Goal: Task Accomplishment & Management: Manage account settings

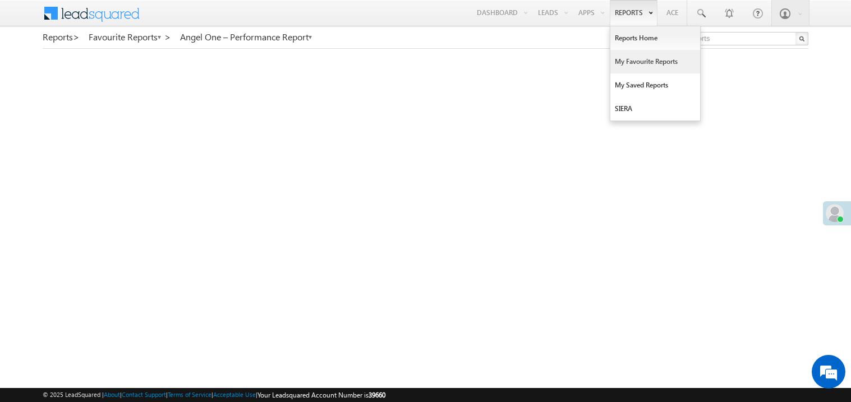
click at [626, 62] on link "My Favourite Reports" at bounding box center [655, 62] width 90 height 24
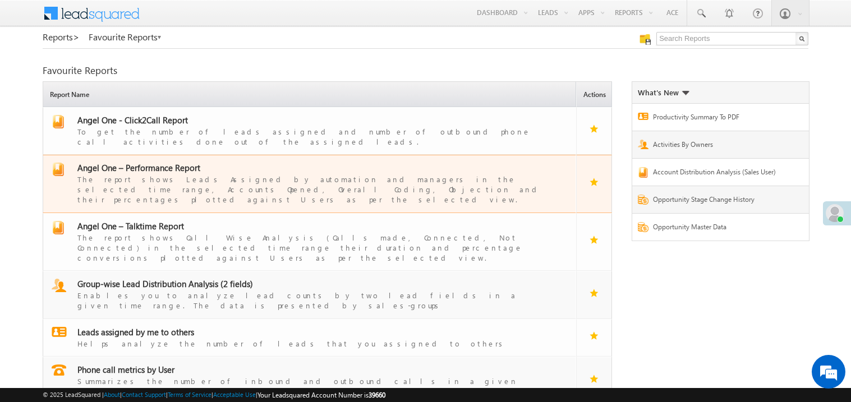
click at [152, 162] on span "Angel One – Performance Report" at bounding box center [138, 167] width 123 height 11
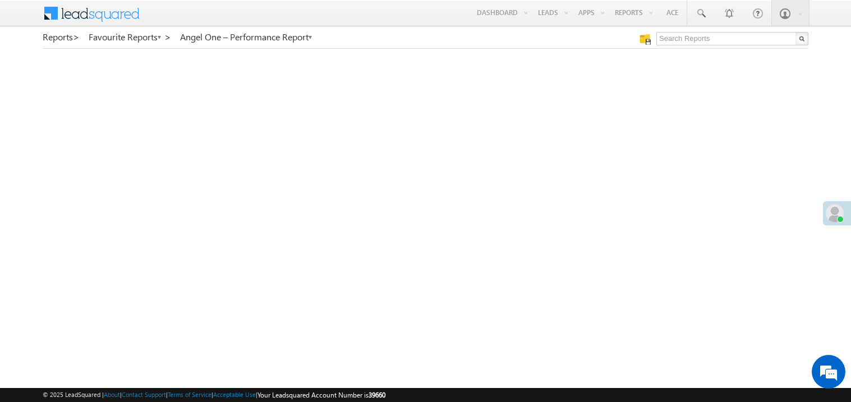
click at [833, 217] on span at bounding box center [835, 213] width 18 height 18
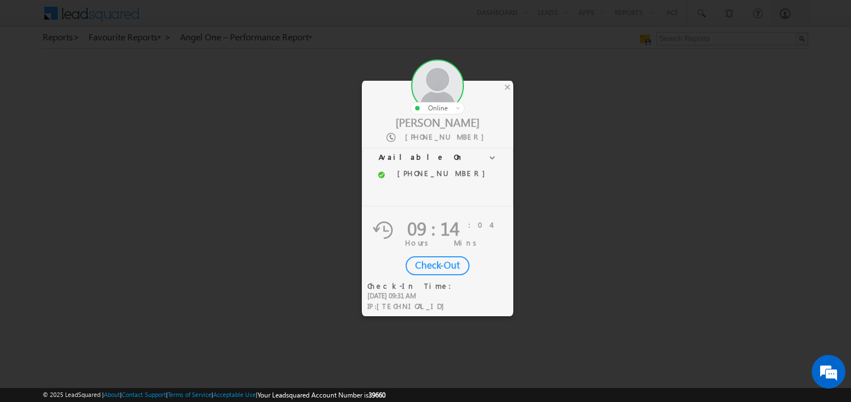
click at [433, 266] on div "Check-Out" at bounding box center [438, 265] width 64 height 19
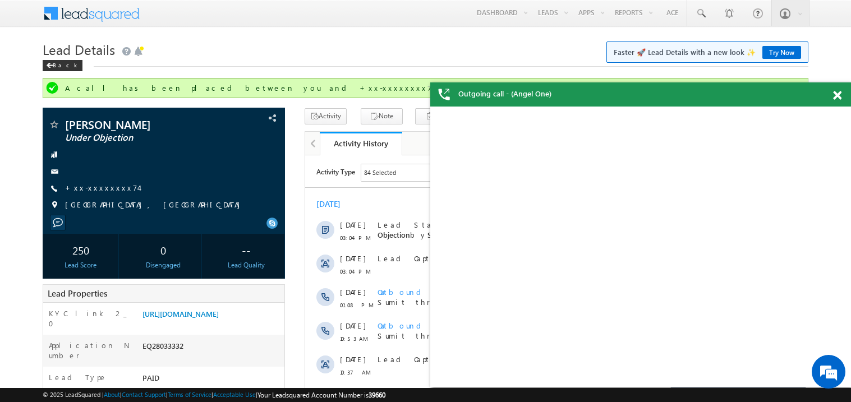
click at [110, 186] on link "+xx-xxxxxxxx74" at bounding box center [101, 188] width 73 height 10
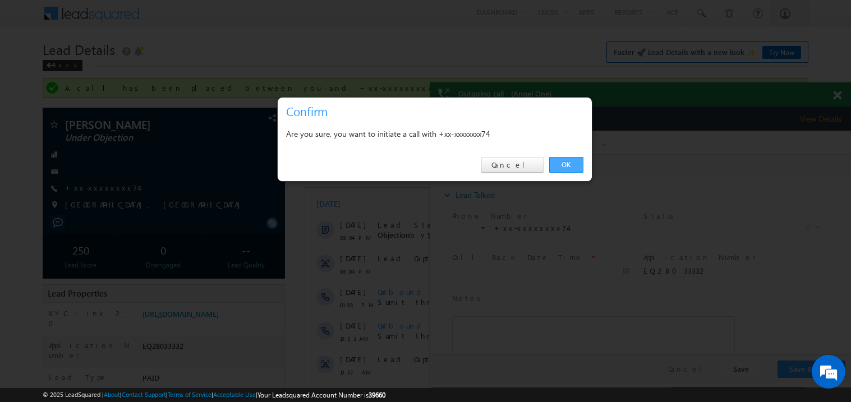
click at [574, 166] on link "OK" at bounding box center [566, 165] width 34 height 16
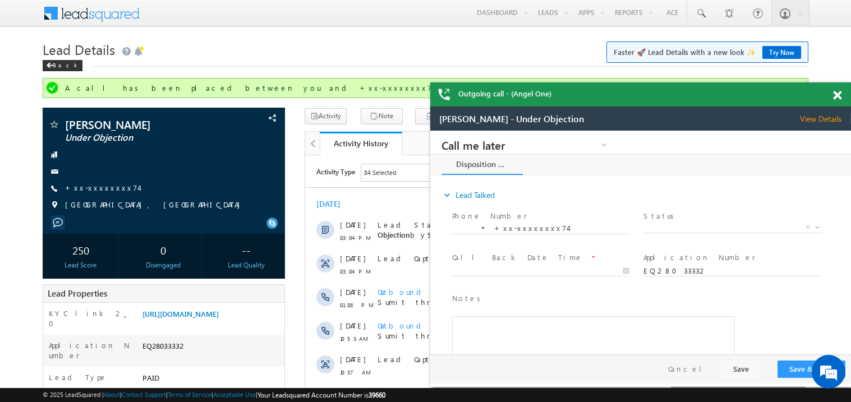
click at [837, 95] on span at bounding box center [837, 96] width 8 height 10
click at [838, 93] on span at bounding box center [837, 96] width 8 height 10
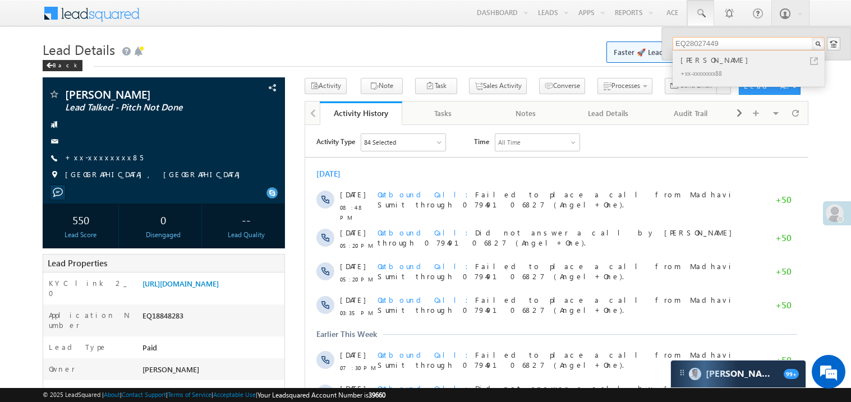
type input "EQ28027449"
click at [700, 57] on div "[PERSON_NAME]" at bounding box center [753, 60] width 150 height 12
click at [700, 57] on div "Rahish Pal" at bounding box center [753, 60] width 150 height 12
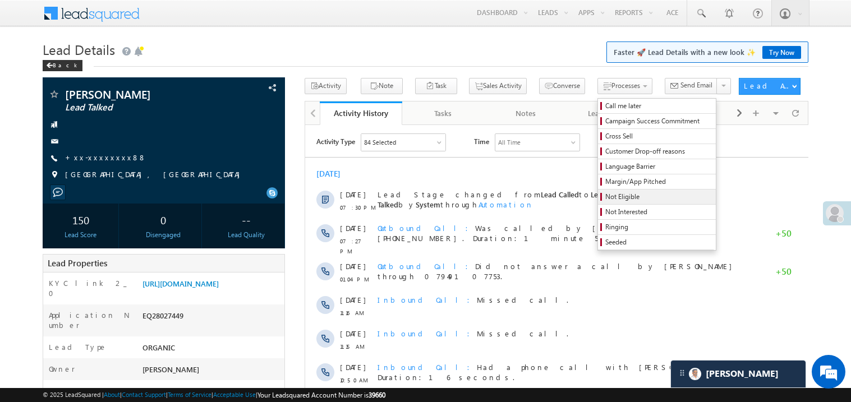
click at [605, 193] on span "Not Eligible" at bounding box center [658, 197] width 107 height 10
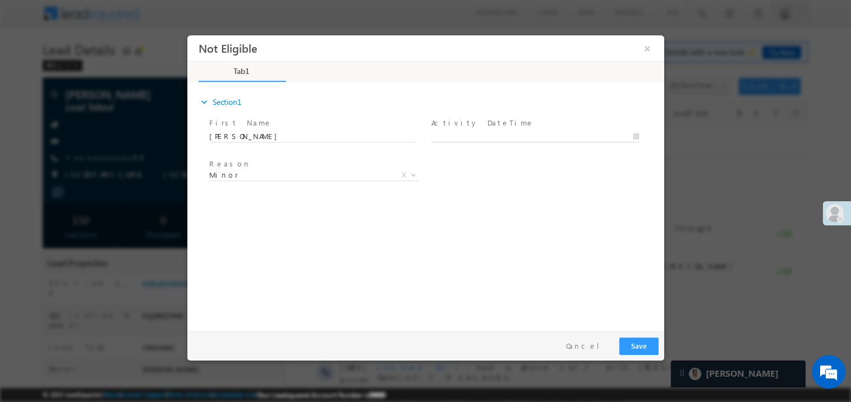
click at [466, 135] on body "Not Eligible ×" at bounding box center [425, 180] width 477 height 291
type input "08/30/25 7:30 PM"
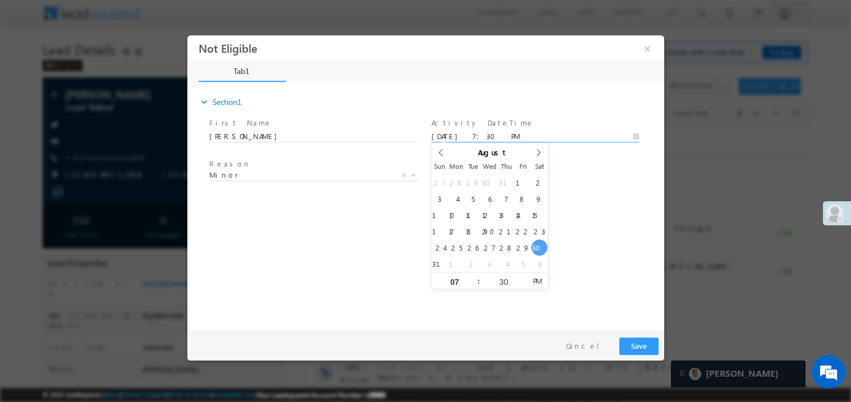
click at [332, 246] on div "expand_more Section1 First Name *" at bounding box center [427, 205] width 471 height 242
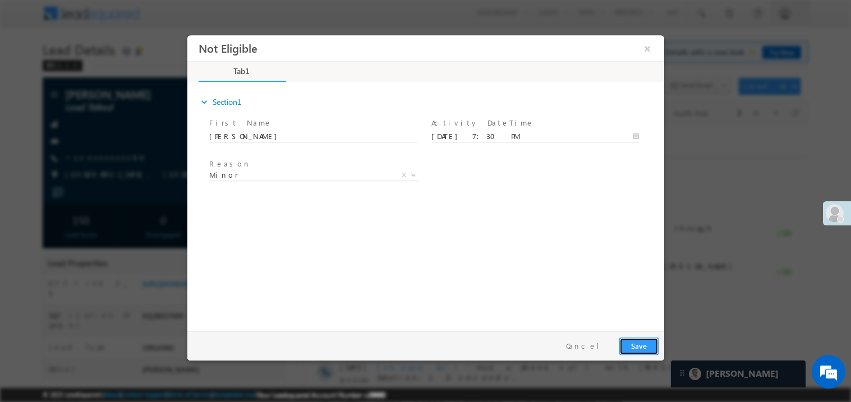
click at [644, 348] on button "Save" at bounding box center [638, 345] width 39 height 17
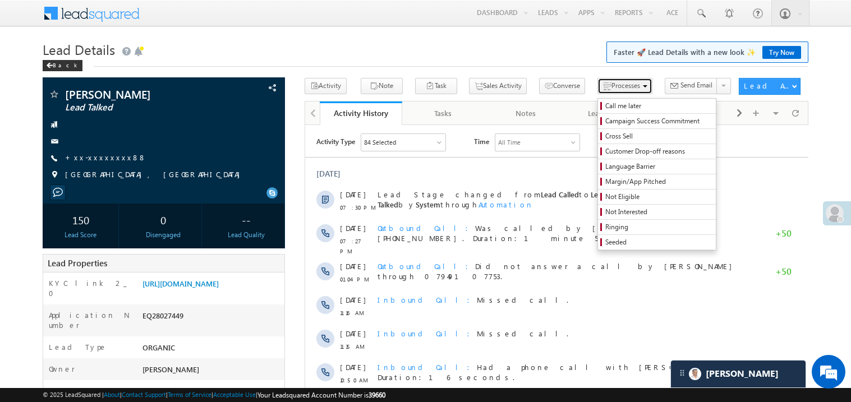
click at [600, 90] on button "Processes" at bounding box center [624, 86] width 55 height 16
click at [620, 198] on span "Not Eligible" at bounding box center [658, 197] width 107 height 10
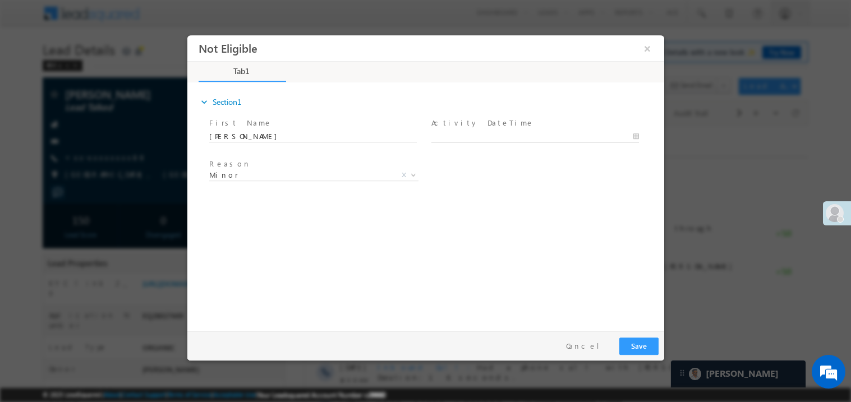
click at [477, 135] on body "Not Eligible ×" at bounding box center [425, 180] width 477 height 291
type input "08/30/25 7:31 PM"
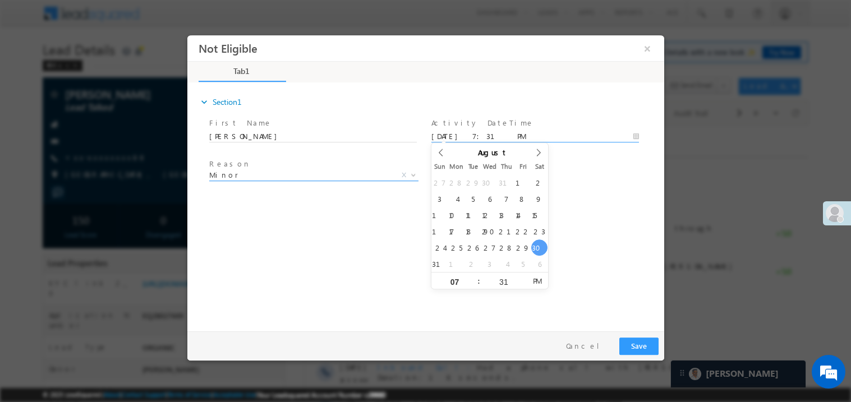
click at [265, 177] on span "Minor" at bounding box center [300, 174] width 182 height 10
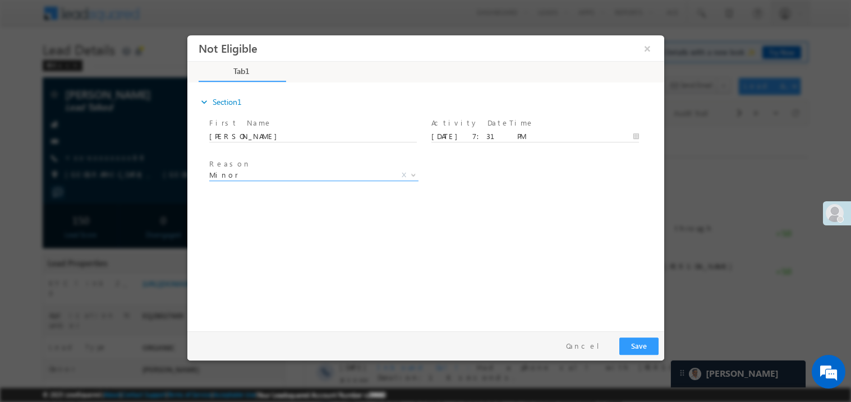
click at [486, 237] on div "expand_more Section1 First Name *" at bounding box center [427, 205] width 471 height 242
click at [645, 346] on button "Save" at bounding box center [638, 345] width 39 height 17
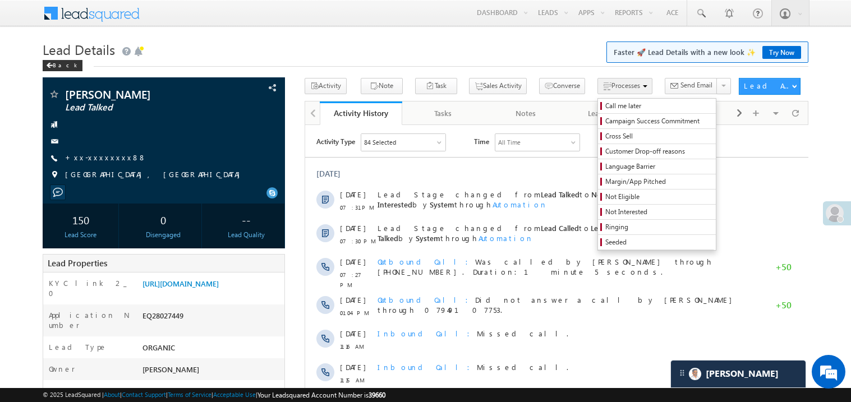
click at [600, 90] on button "Processes" at bounding box center [624, 86] width 55 height 16
click at [626, 194] on span "Not Eligible" at bounding box center [658, 197] width 107 height 10
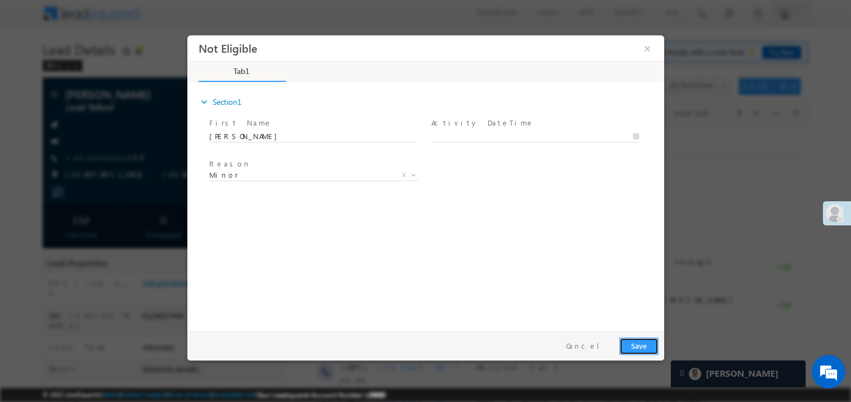
click at [639, 343] on button "Save" at bounding box center [638, 345] width 39 height 17
click at [461, 134] on body "Not Eligible ×" at bounding box center [425, 180] width 477 height 291
type input "08/30/25 7:31 PM"
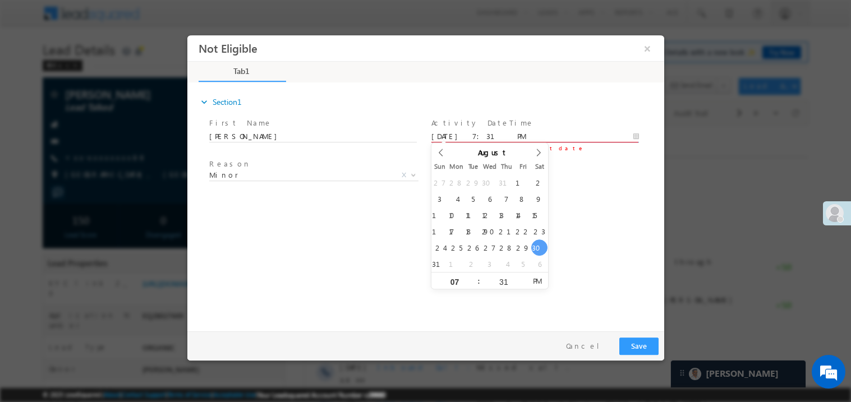
click at [421, 268] on div "expand_more Section1 First Name *" at bounding box center [427, 205] width 471 height 242
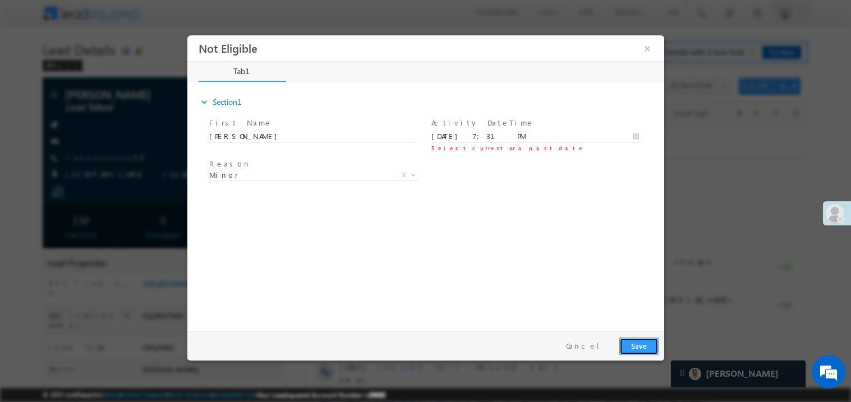
click at [649, 347] on button "Save" at bounding box center [638, 345] width 39 height 17
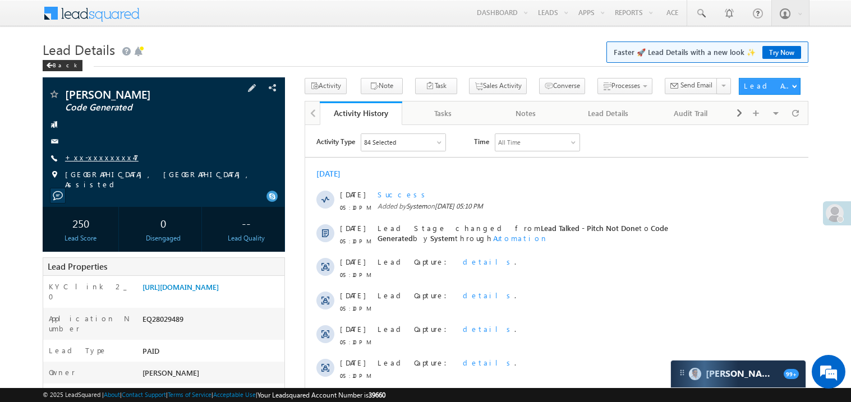
click at [101, 159] on link "+xx-xxxxxxxx47" at bounding box center [101, 158] width 73 height 10
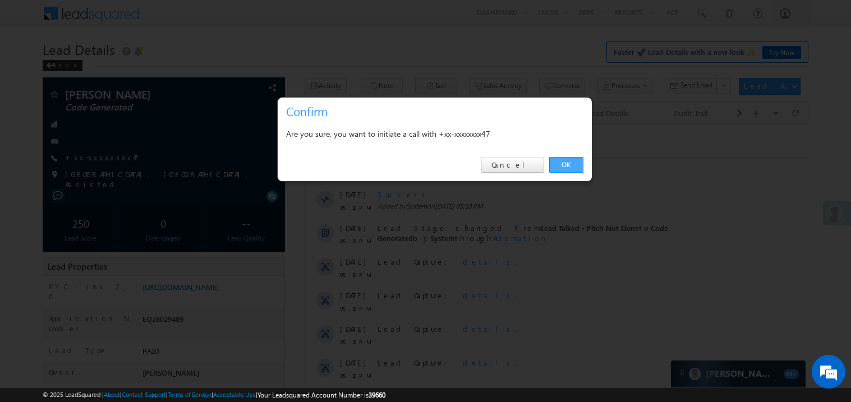
click at [569, 163] on link "OK" at bounding box center [566, 165] width 34 height 16
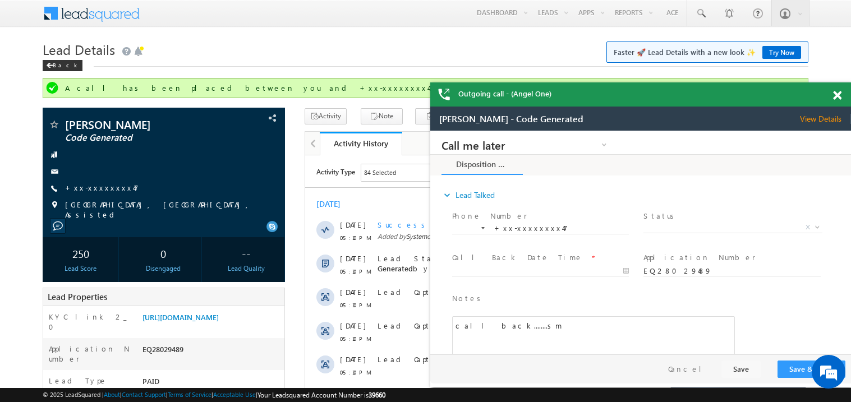
click at [838, 93] on span at bounding box center [837, 96] width 8 height 10
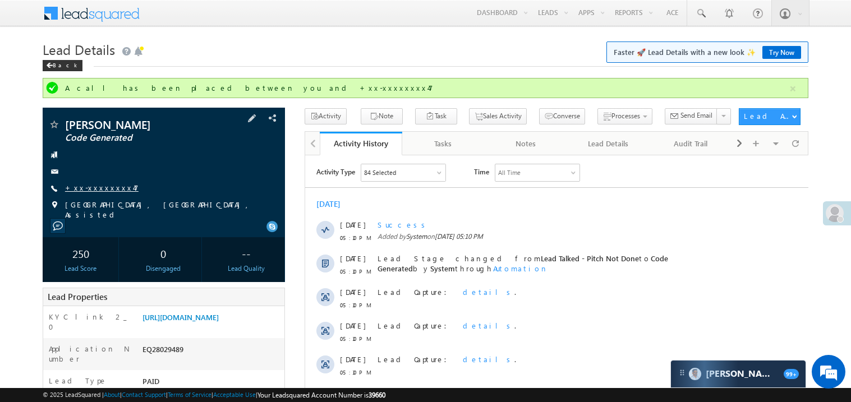
click at [95, 189] on link "+xx-xxxxxxxx47" at bounding box center [101, 188] width 73 height 10
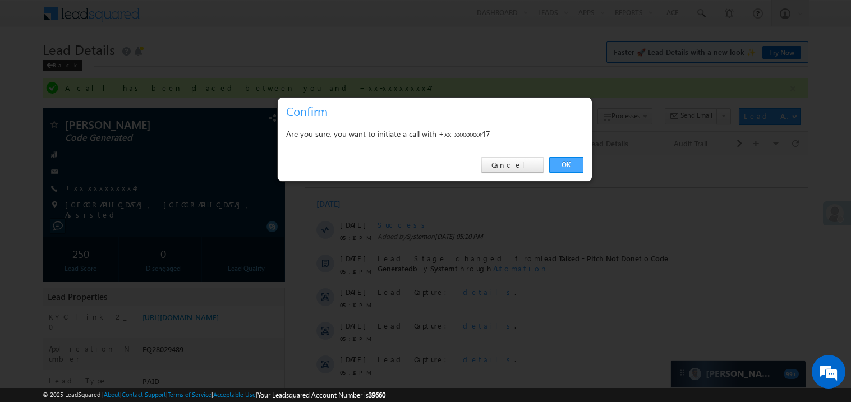
click at [564, 165] on link "OK" at bounding box center [566, 165] width 34 height 16
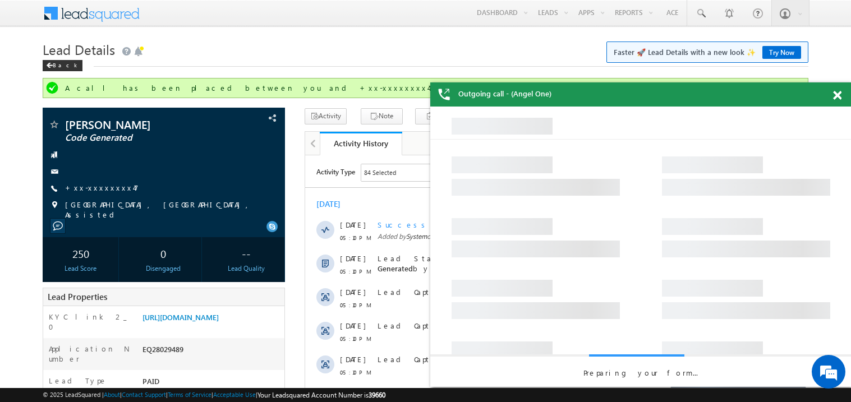
click at [838, 94] on span at bounding box center [837, 96] width 8 height 10
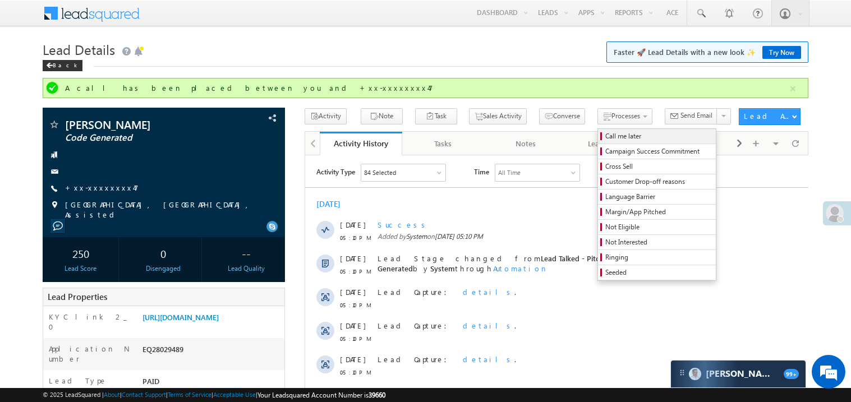
click at [605, 135] on span "Call me later" at bounding box center [658, 136] width 107 height 10
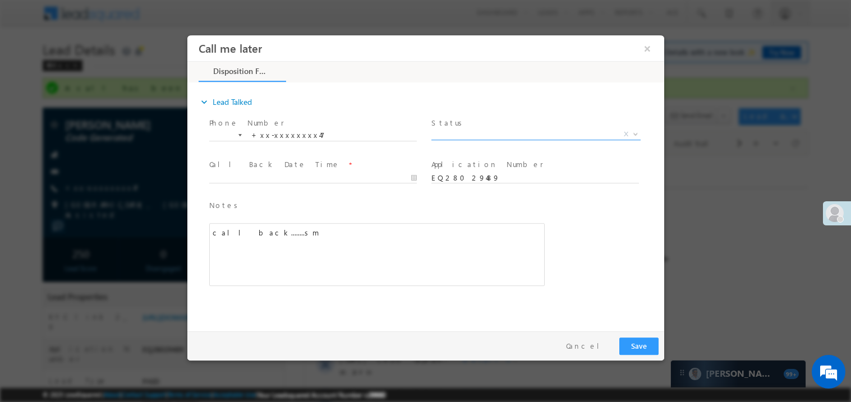
click at [470, 130] on span "X" at bounding box center [535, 133] width 209 height 11
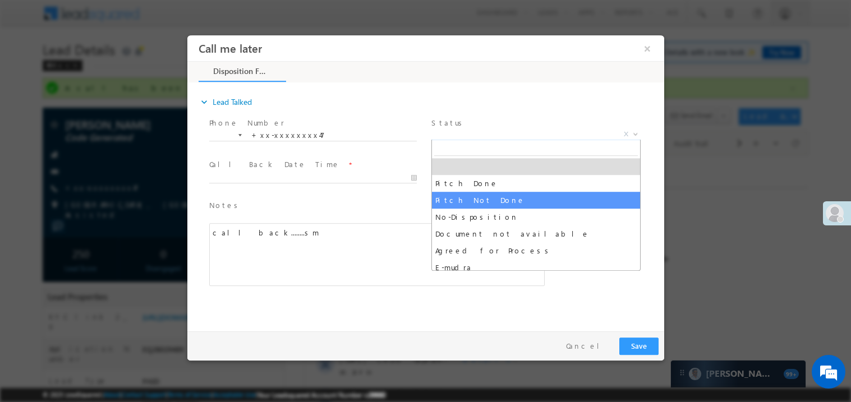
select select "Pitch Not Done"
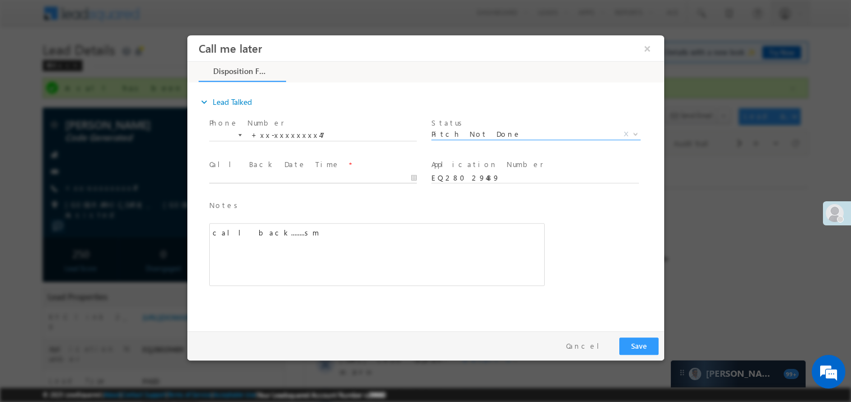
click at [273, 175] on body "Call me later ×" at bounding box center [425, 180] width 477 height 291
type input "08/30/25 7:44 PM"
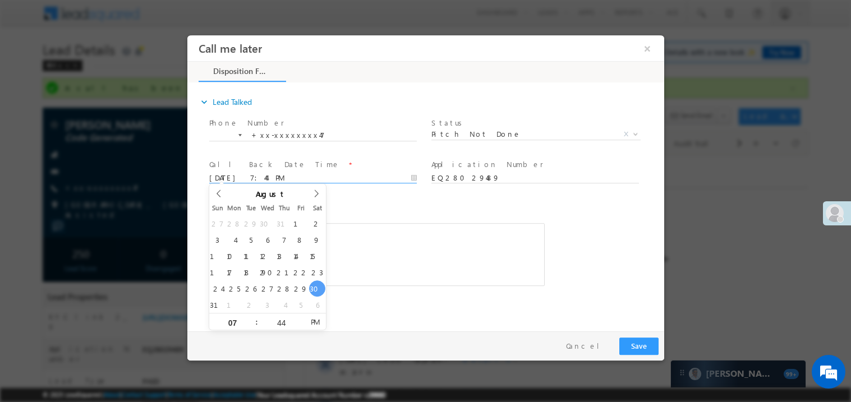
click at [411, 224] on div "call back........sm" at bounding box center [376, 254] width 335 height 63
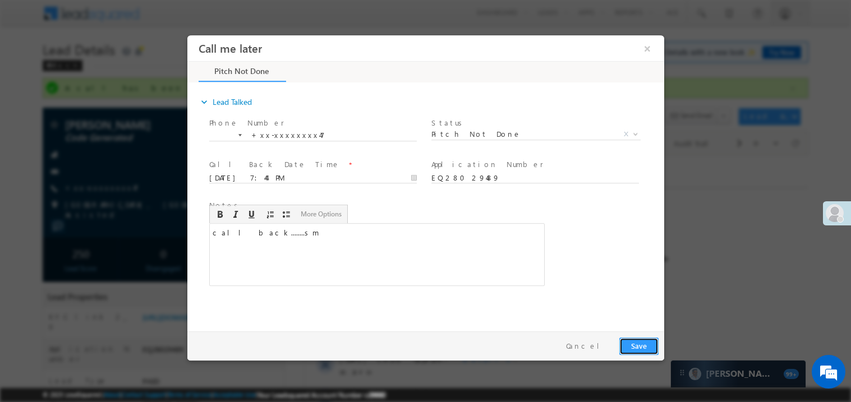
click at [638, 344] on button "Save" at bounding box center [638, 345] width 39 height 17
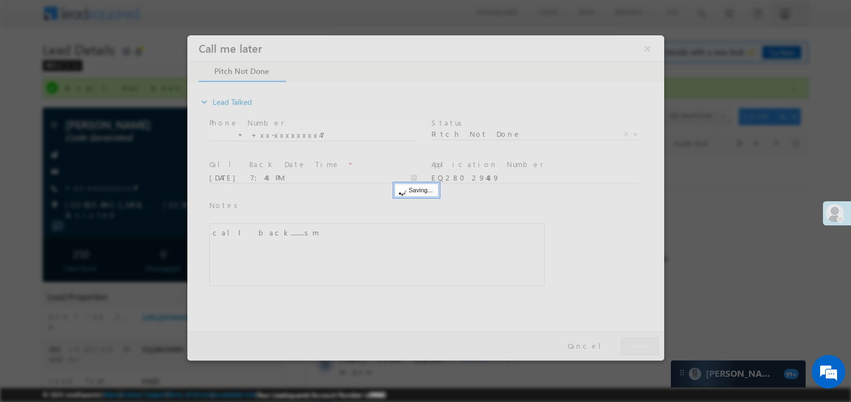
click at [638, 344] on div at bounding box center [425, 197] width 477 height 325
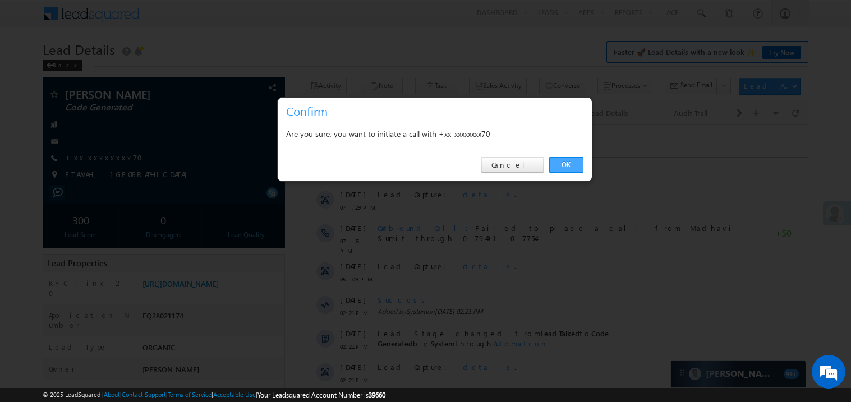
click at [570, 162] on link "OK" at bounding box center [566, 165] width 34 height 16
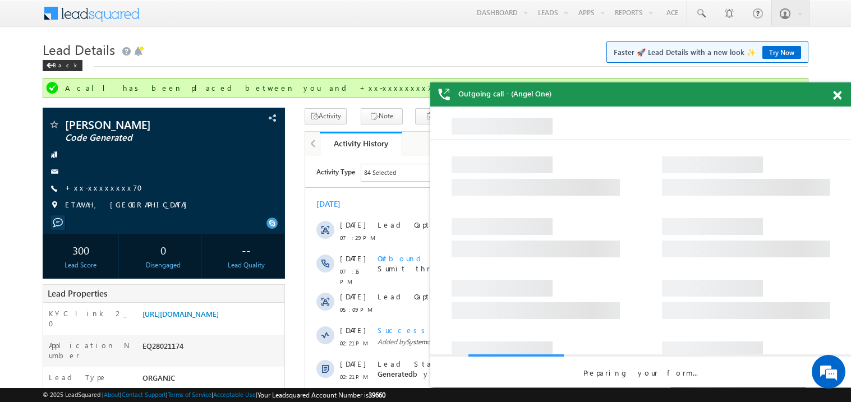
click at [840, 95] on span at bounding box center [837, 96] width 8 height 10
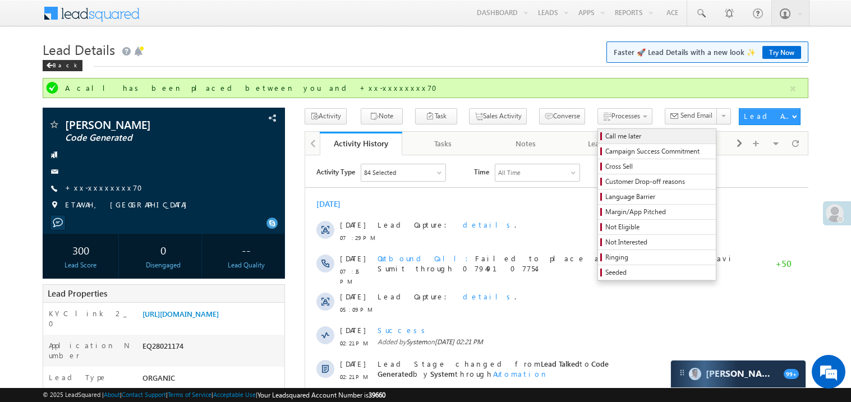
click at [605, 139] on span "Call me later" at bounding box center [658, 136] width 107 height 10
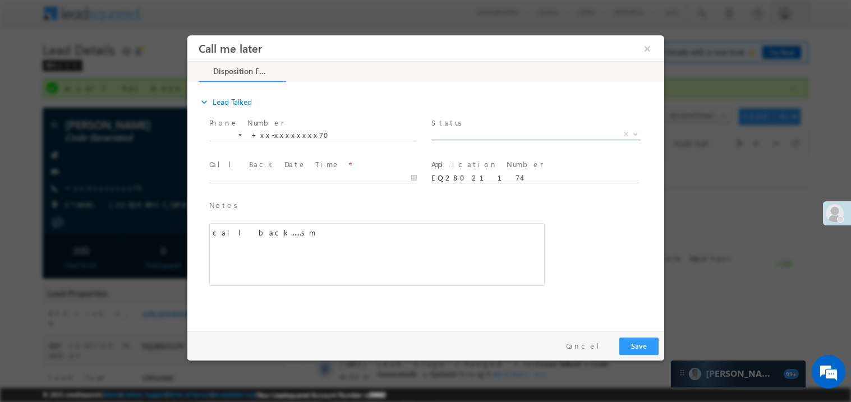
click at [453, 128] on span "X" at bounding box center [535, 133] width 209 height 11
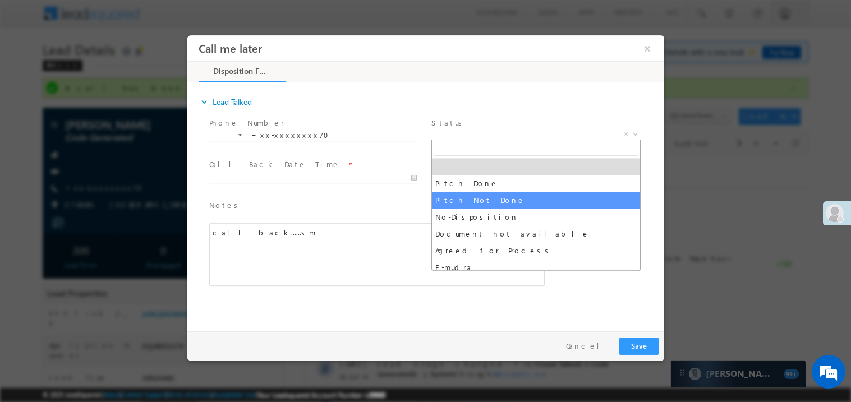
select select "Pitch Not Done"
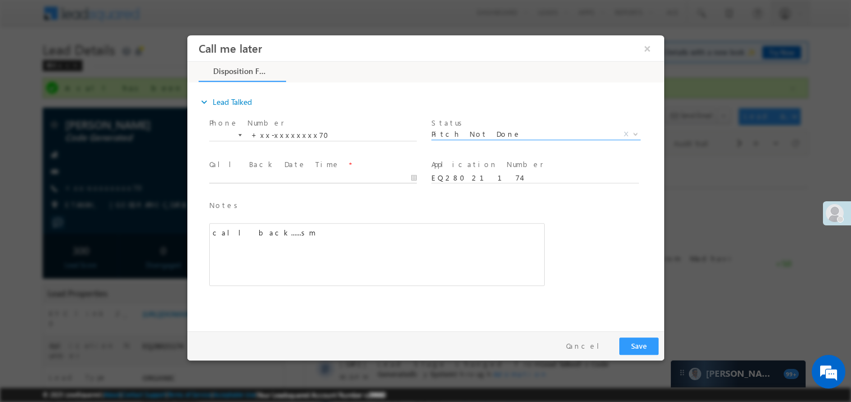
click at [252, 178] on body "Call me later ×" at bounding box center [425, 180] width 477 height 291
type input "08/30/25 7:46 PM"
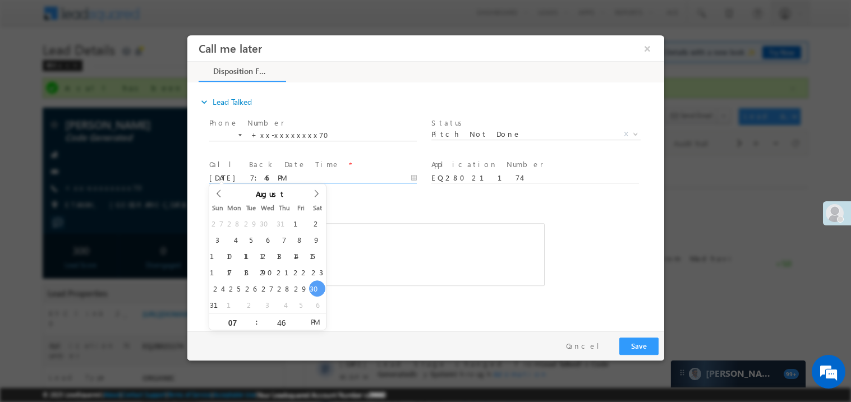
click at [407, 243] on div "call back......sm" at bounding box center [376, 254] width 335 height 63
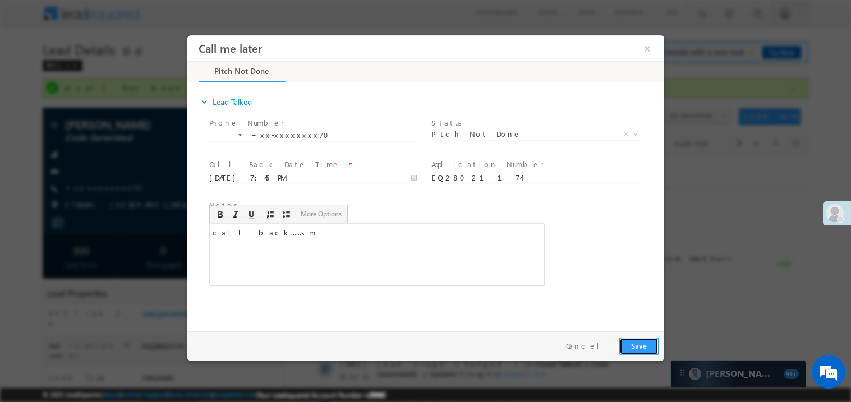
click at [640, 346] on button "Save" at bounding box center [638, 345] width 39 height 17
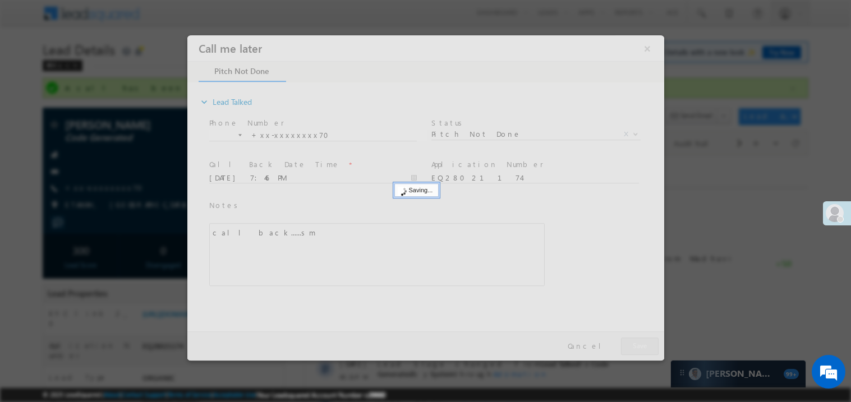
click at [640, 346] on div at bounding box center [425, 197] width 477 height 325
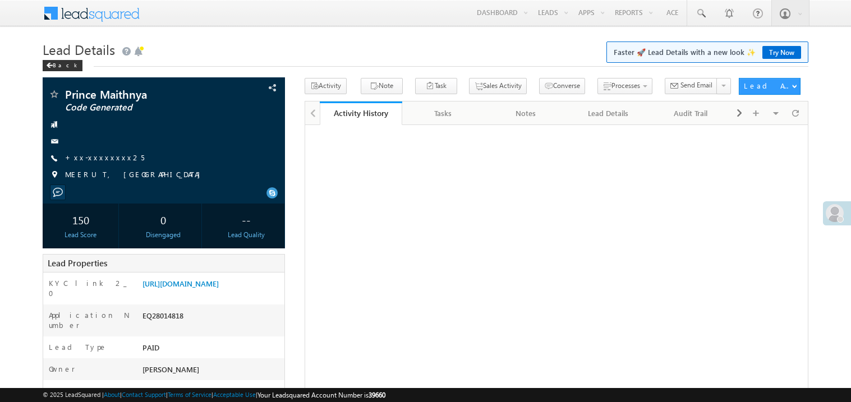
click at [98, 157] on link "+xx-xxxxxxxx25" at bounding box center [104, 158] width 79 height 10
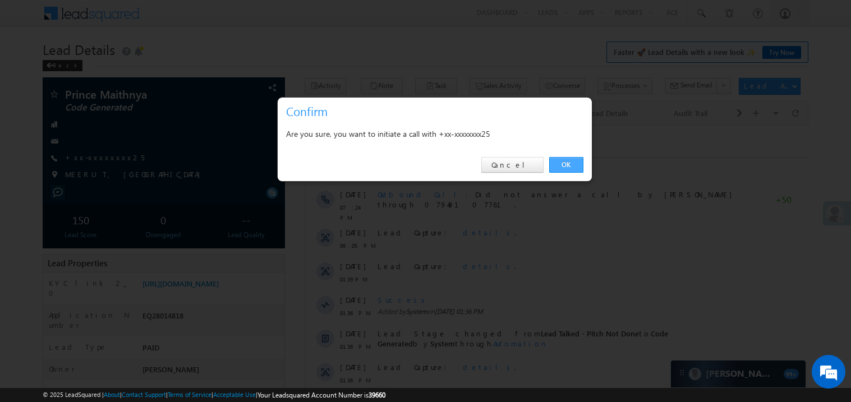
click at [566, 164] on link "OK" at bounding box center [566, 165] width 34 height 16
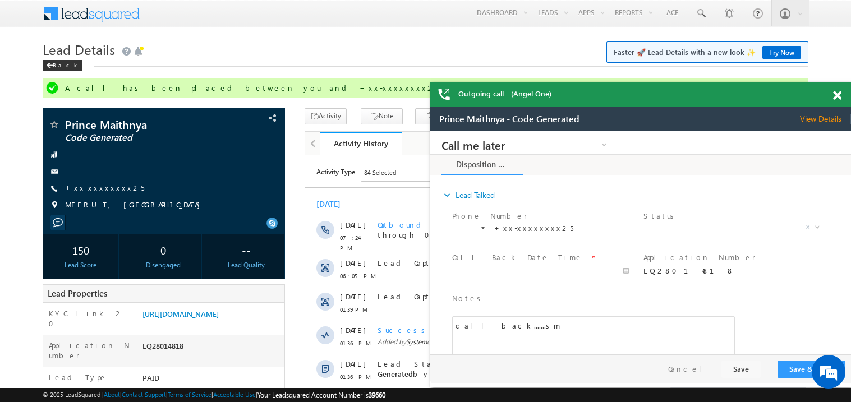
click at [840, 96] on span at bounding box center [837, 96] width 8 height 10
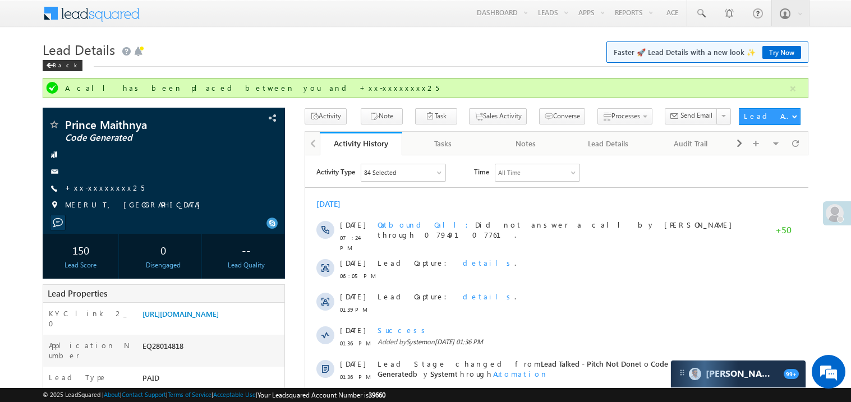
click at [411, 52] on h1 "Lead Details Faster 🚀 Lead Details with a new look ✨ Try Now" at bounding box center [426, 49] width 766 height 22
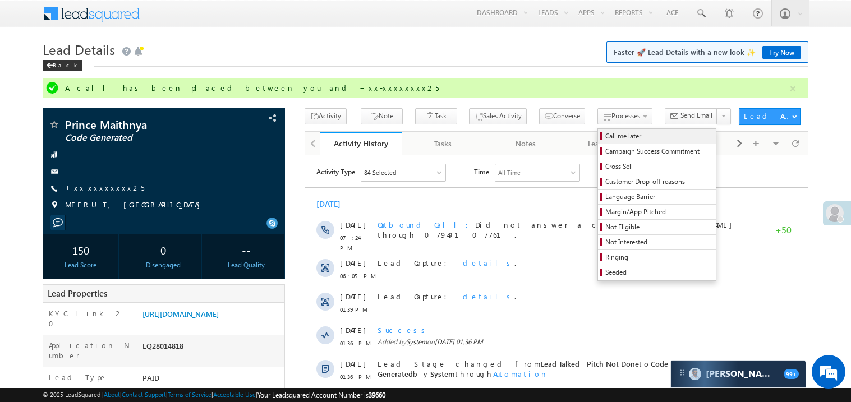
click at [605, 136] on span "Call me later" at bounding box center [658, 136] width 107 height 10
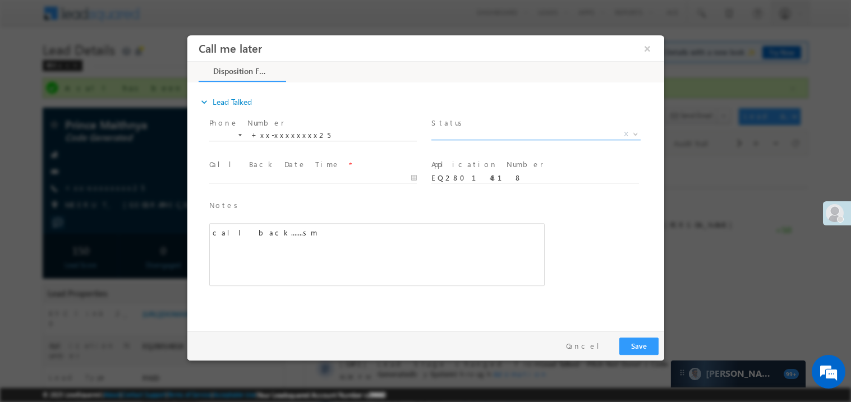
click at [457, 134] on span "X" at bounding box center [535, 133] width 209 height 11
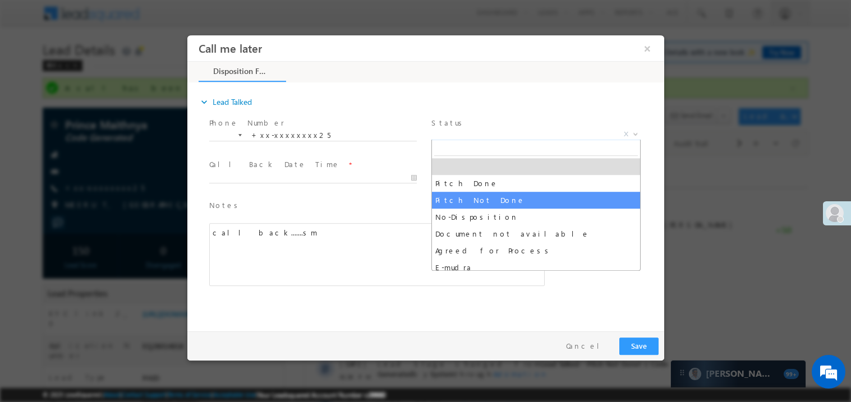
select select "Pitch Not Done"
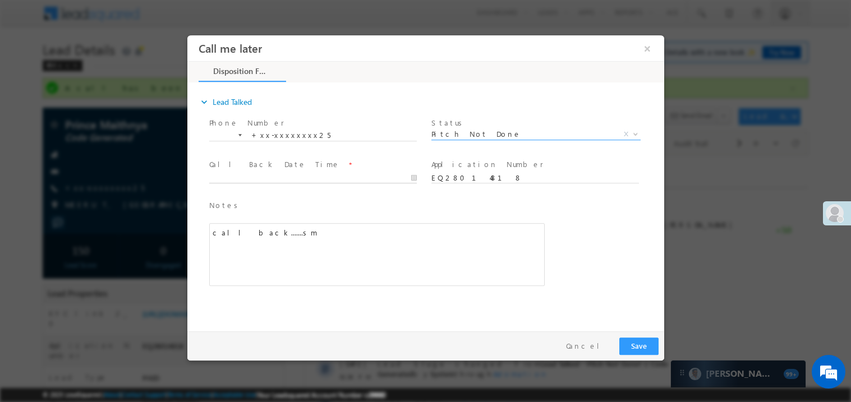
click at [273, 177] on body "Call me later ×" at bounding box center [425, 180] width 477 height 291
type input "08/30/25 7:47 PM"
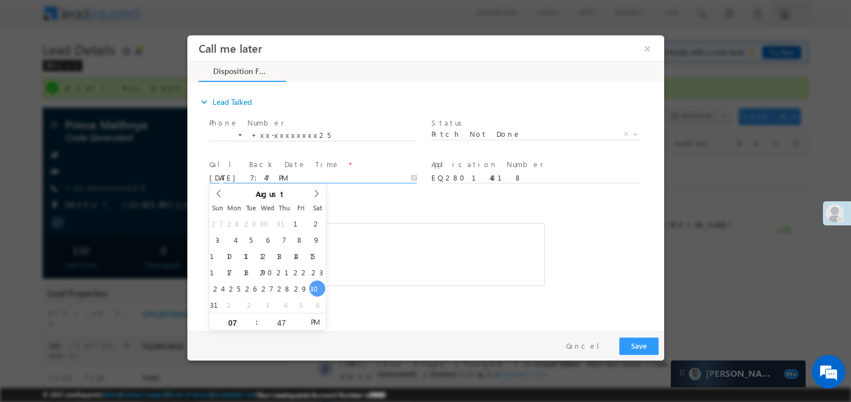
click at [365, 201] on span "Notes *" at bounding box center [368, 205] width 319 height 12
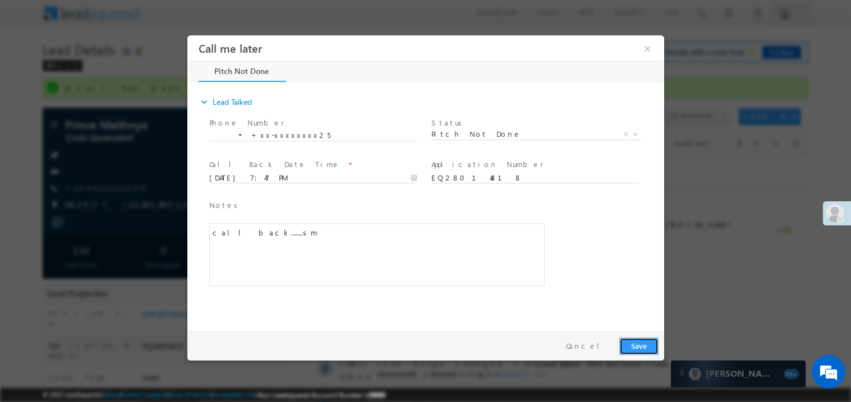
click at [641, 345] on button "Save" at bounding box center [638, 345] width 39 height 17
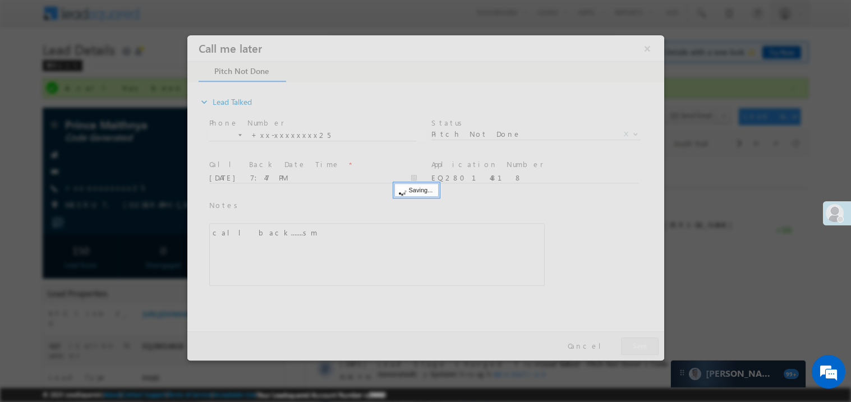
click at [641, 345] on div at bounding box center [425, 197] width 477 height 325
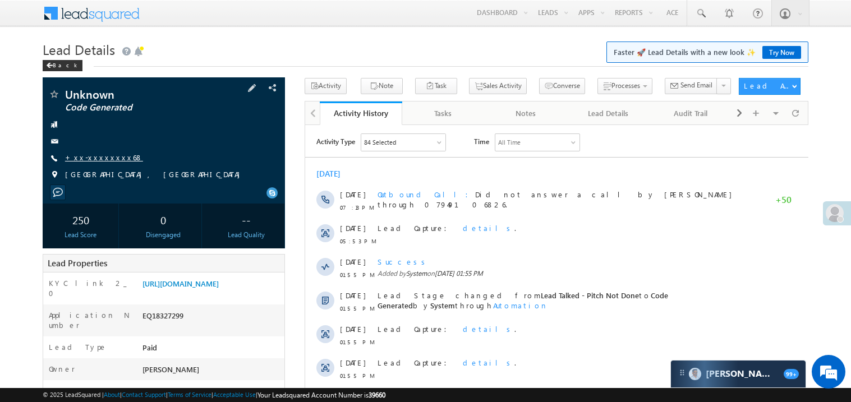
click at [108, 159] on link "+xx-xxxxxxxx68" at bounding box center [104, 158] width 78 height 10
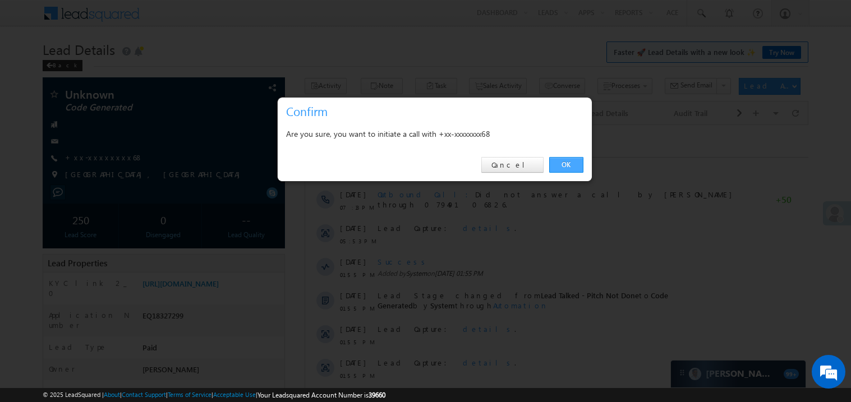
click at [577, 164] on link "OK" at bounding box center [566, 165] width 34 height 16
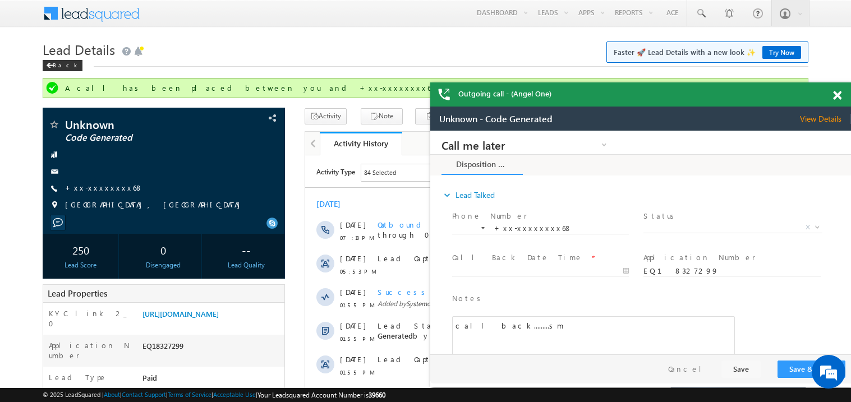
click at [840, 94] on span at bounding box center [837, 96] width 8 height 10
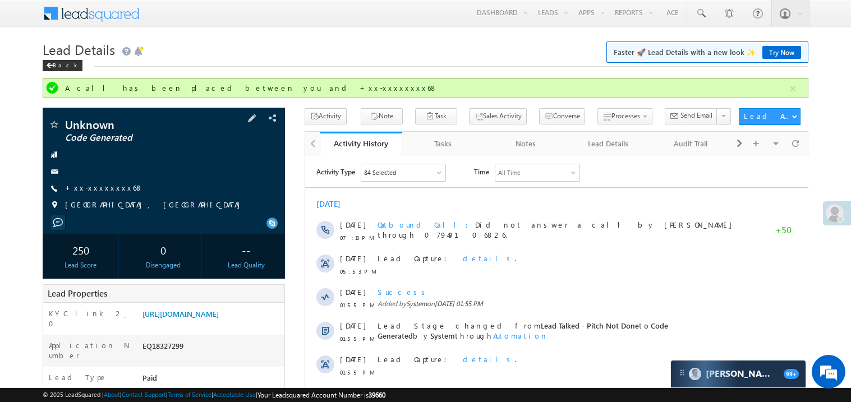
click at [99, 182] on div "Unknown Code Generated +xx-xxxxxxxx68" at bounding box center [163, 168] width 231 height 98
click at [100, 190] on link "+xx-xxxxxxxx68" at bounding box center [104, 188] width 78 height 10
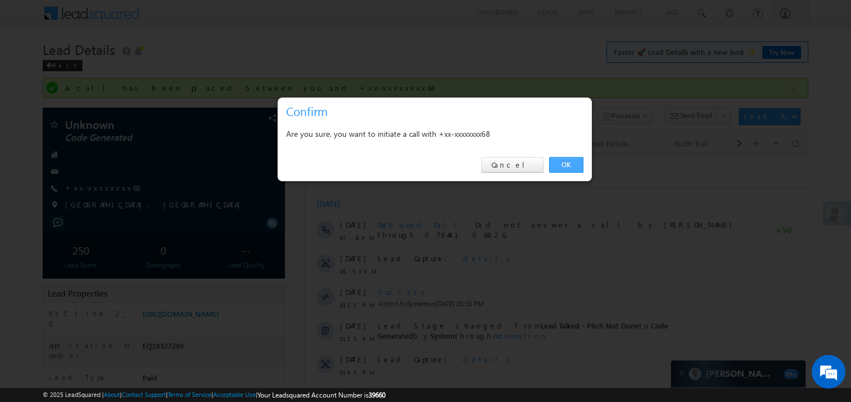
click at [568, 164] on link "OK" at bounding box center [566, 165] width 34 height 16
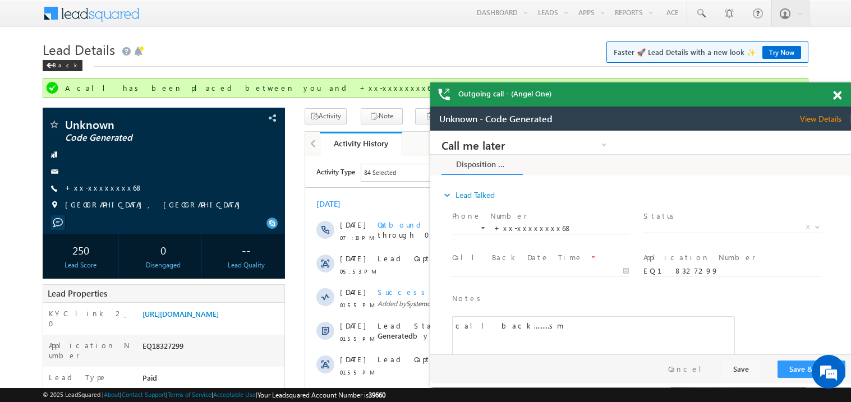
click at [840, 96] on span at bounding box center [837, 96] width 8 height 10
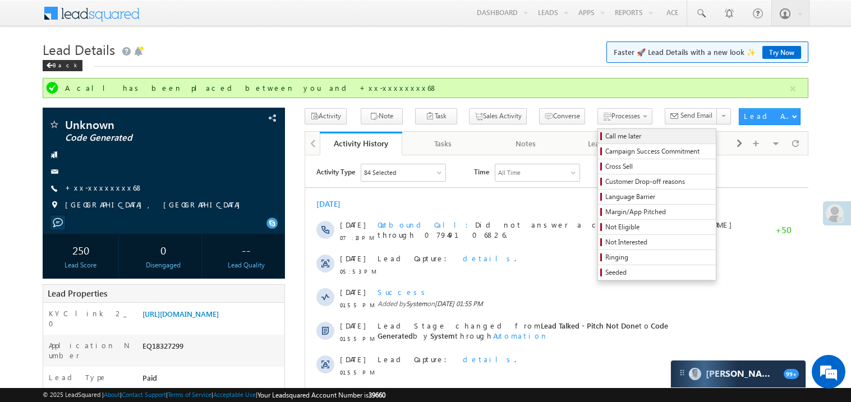
click at [605, 135] on span "Call me later" at bounding box center [658, 136] width 107 height 10
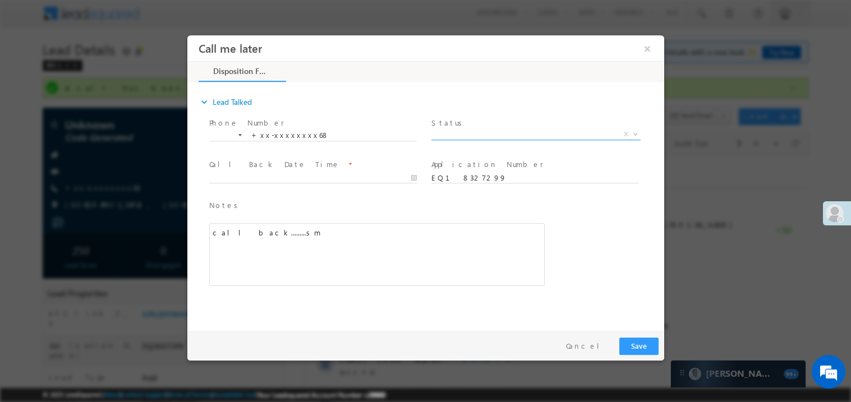
click at [467, 136] on span "X" at bounding box center [535, 133] width 209 height 11
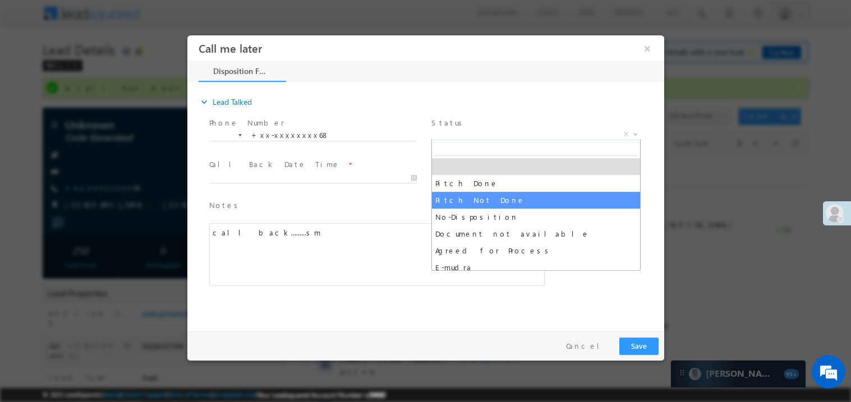
select select "Pitch Not Done"
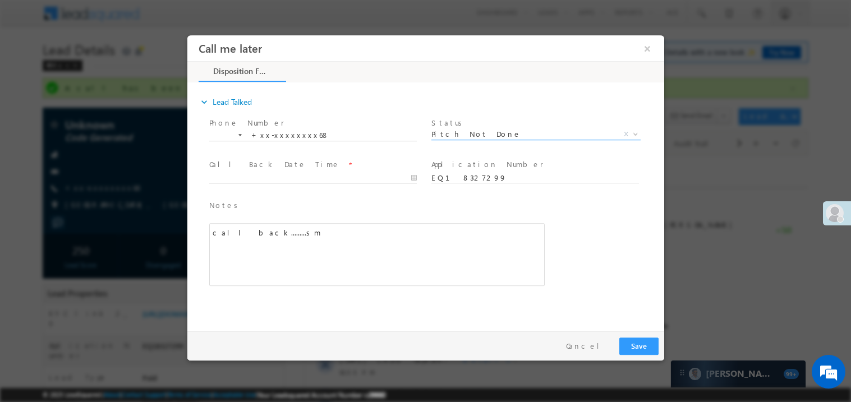
click at [279, 172] on input "text" at bounding box center [313, 177] width 208 height 11
type input "08/30/25 7:48 PM"
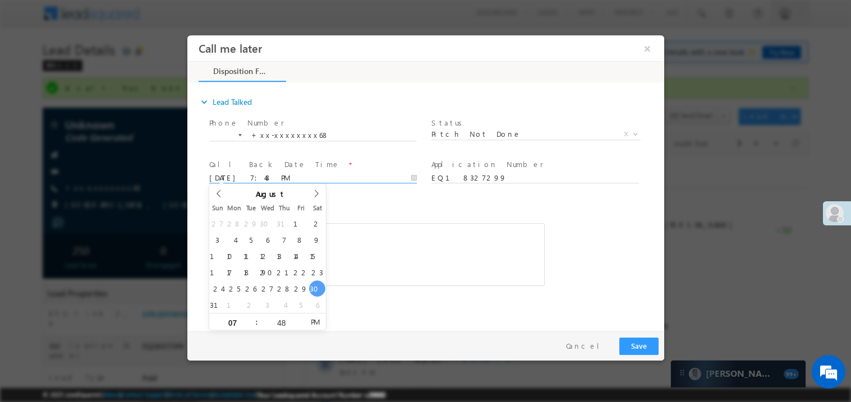
click at [403, 204] on span "Notes *" at bounding box center [368, 205] width 319 height 12
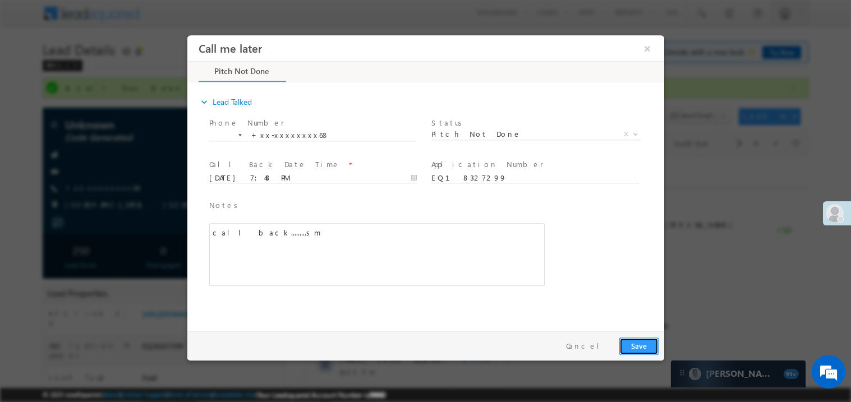
click at [654, 345] on button "Save" at bounding box center [638, 345] width 39 height 17
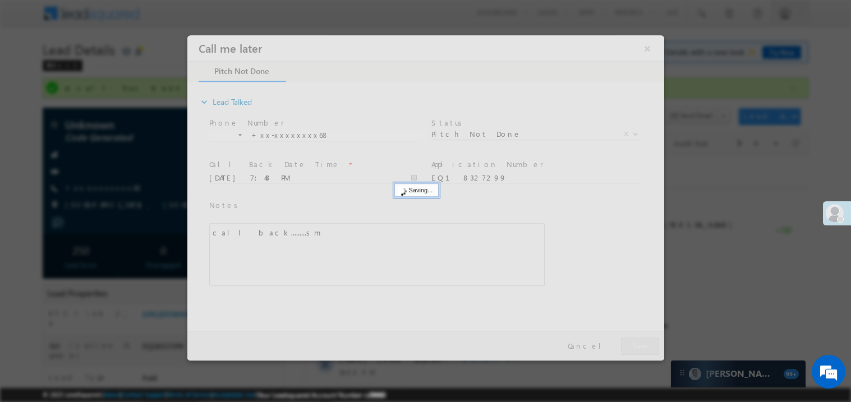
click at [654, 345] on div at bounding box center [425, 197] width 477 height 325
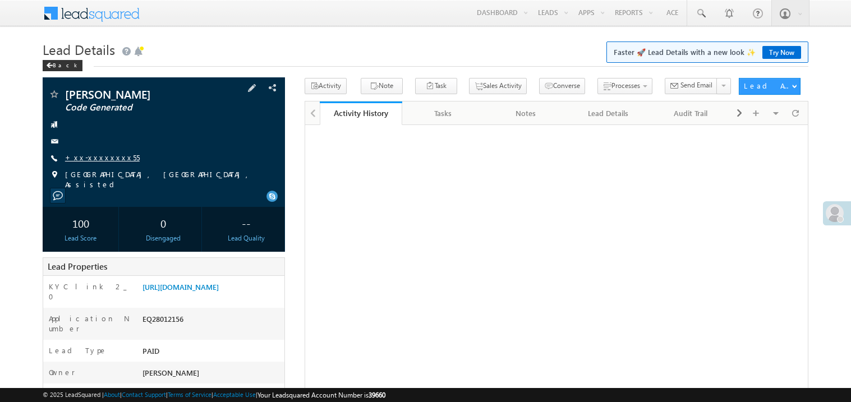
click at [100, 159] on link "+xx-xxxxxxxx55" at bounding box center [102, 158] width 75 height 10
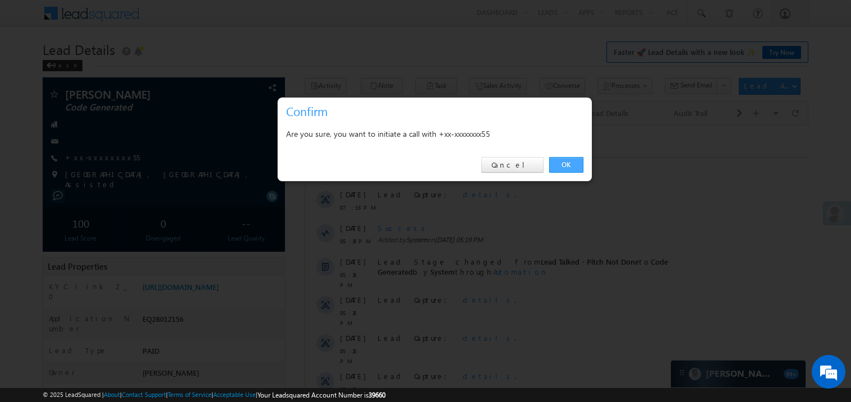
click at [565, 161] on link "OK" at bounding box center [566, 165] width 34 height 16
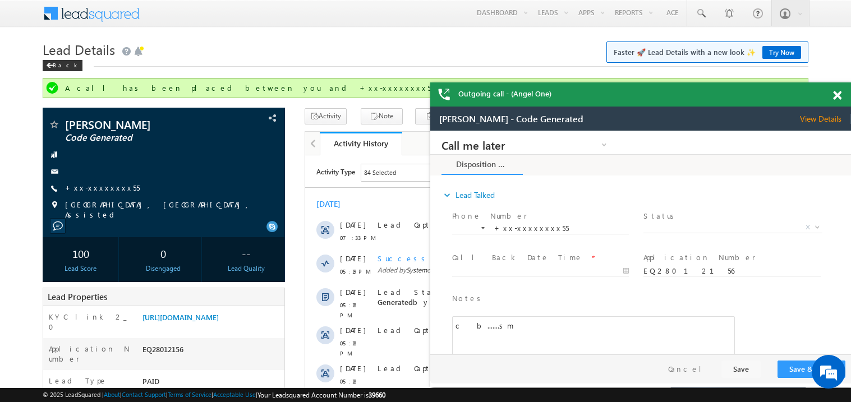
click at [838, 95] on span at bounding box center [837, 96] width 8 height 10
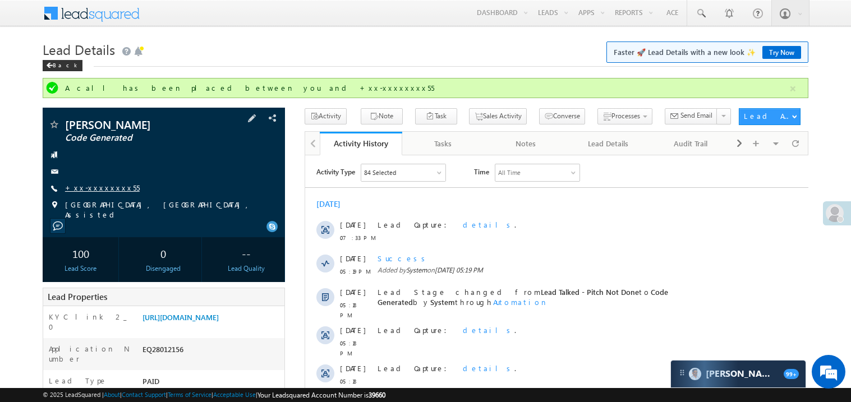
click at [98, 190] on link "+xx-xxxxxxxx55" at bounding box center [102, 188] width 75 height 10
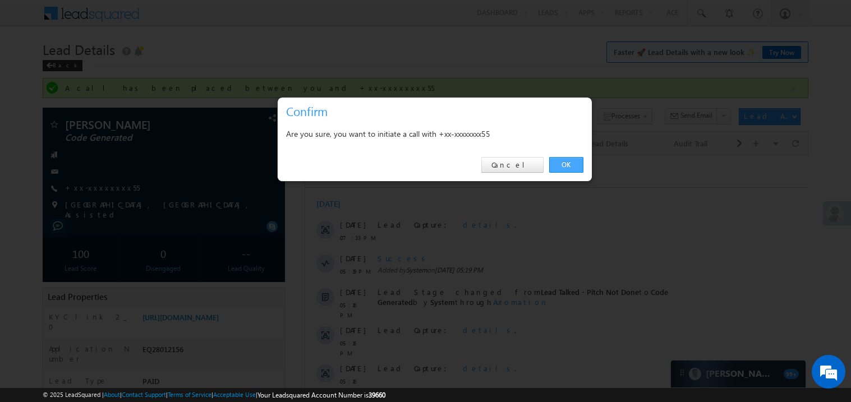
click at [566, 164] on link "OK" at bounding box center [566, 165] width 34 height 16
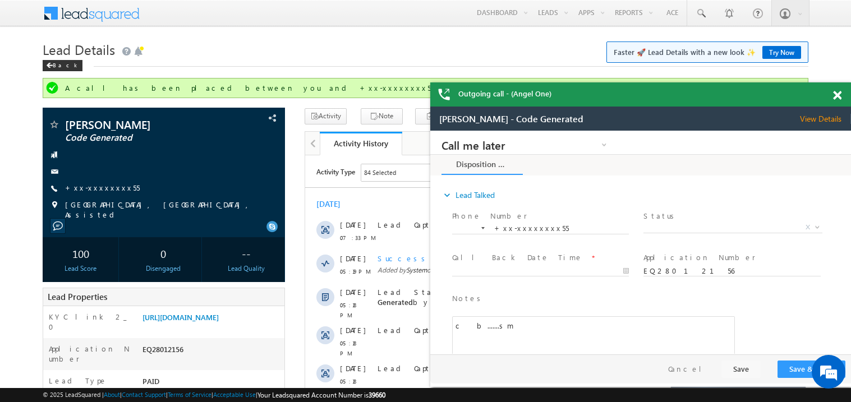
click at [839, 95] on span at bounding box center [837, 96] width 8 height 10
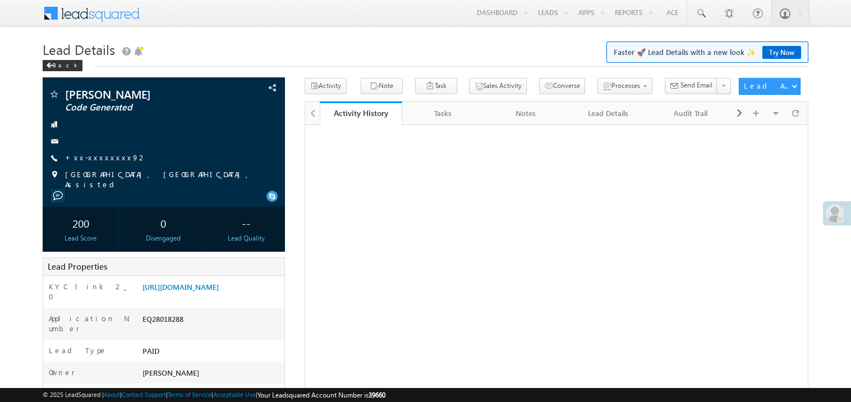
click at [96, 158] on link "+xx-xxxxxxxx92" at bounding box center [106, 158] width 82 height 10
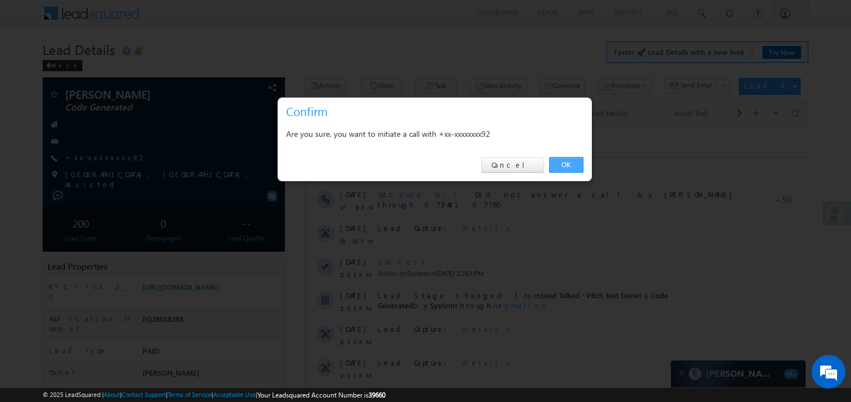
click at [562, 165] on link "OK" at bounding box center [566, 165] width 34 height 16
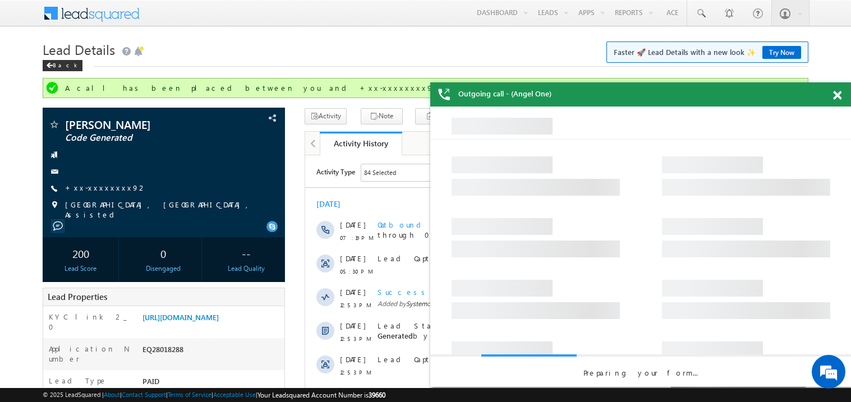
click at [836, 93] on span at bounding box center [837, 96] width 8 height 10
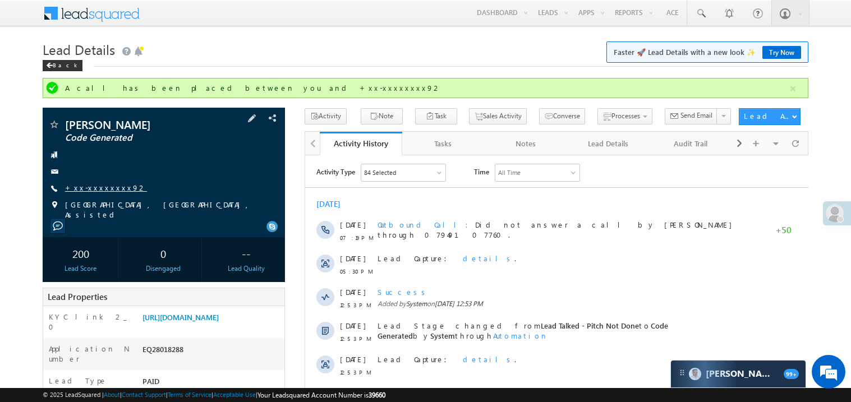
click at [92, 189] on link "+xx-xxxxxxxx92" at bounding box center [106, 188] width 82 height 10
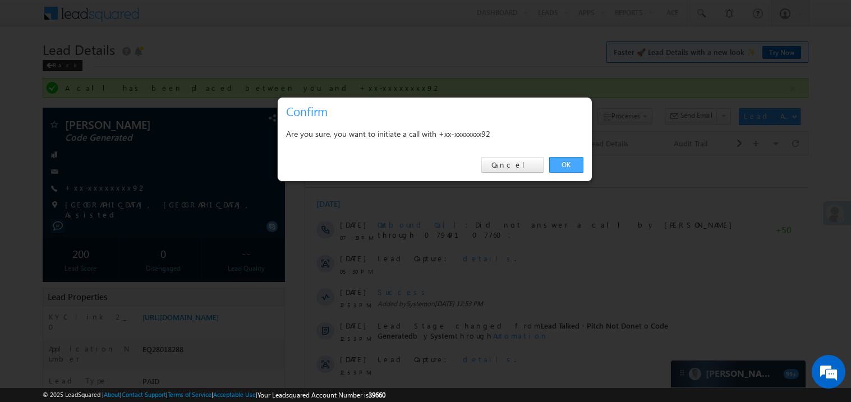
click at [566, 164] on link "OK" at bounding box center [566, 165] width 34 height 16
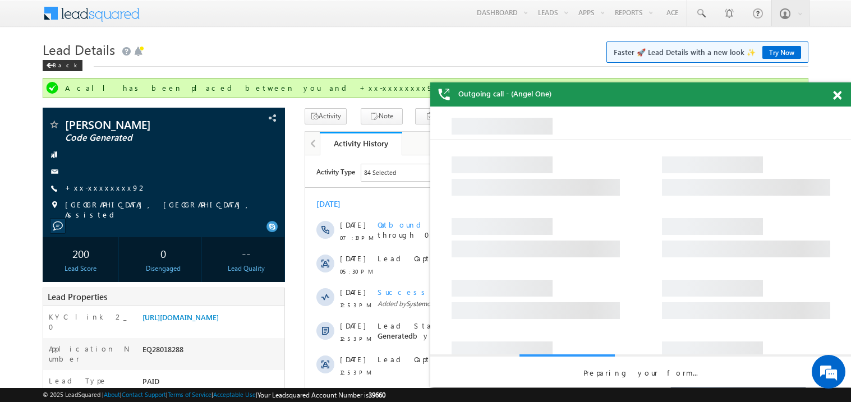
click at [836, 94] on span at bounding box center [837, 96] width 8 height 10
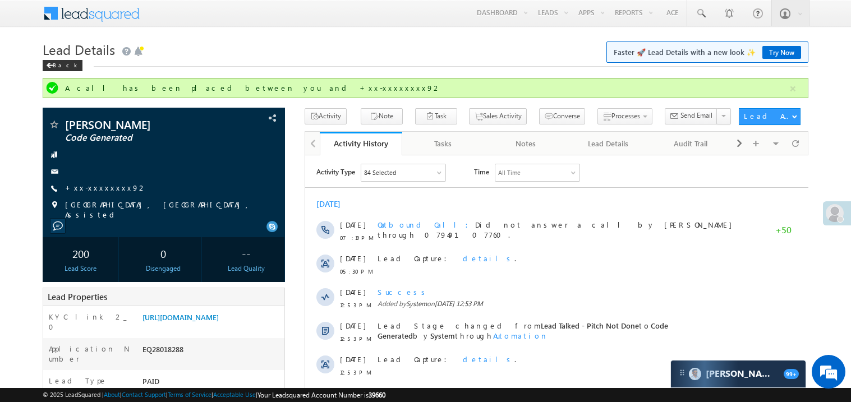
click at [352, 66] on div "Back" at bounding box center [426, 62] width 766 height 7
